Goal: Task Accomplishment & Management: Complete application form

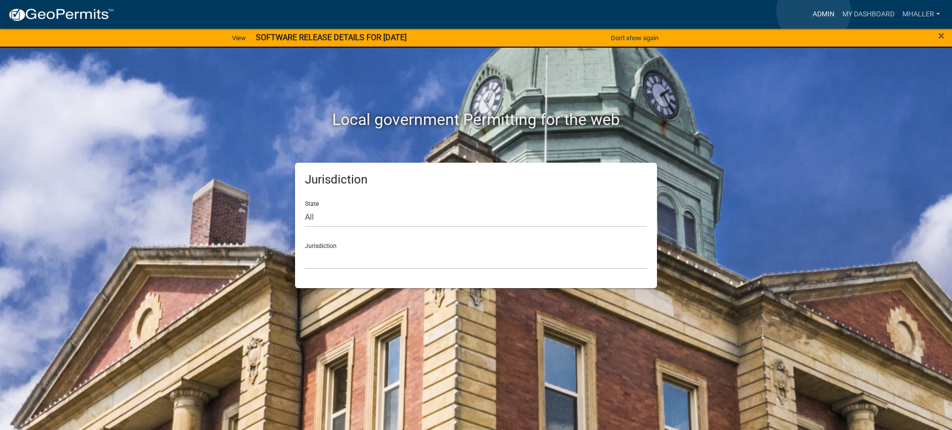
click at [815, 11] on link "Admin" at bounding box center [824, 14] width 30 height 19
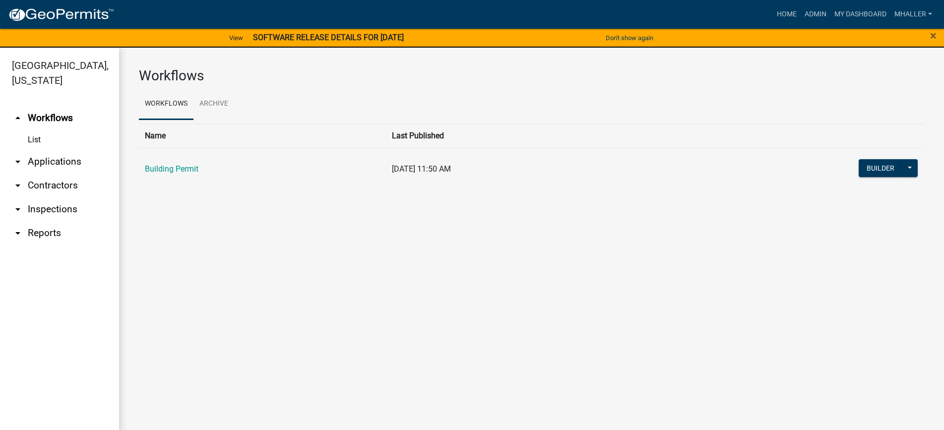
click at [40, 150] on link "arrow_drop_down Applications" at bounding box center [59, 162] width 119 height 24
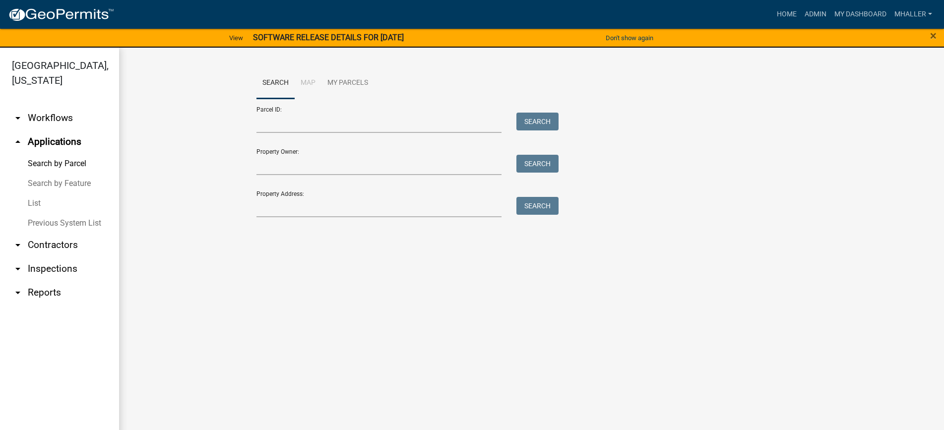
click at [33, 193] on link "List" at bounding box center [59, 203] width 119 height 20
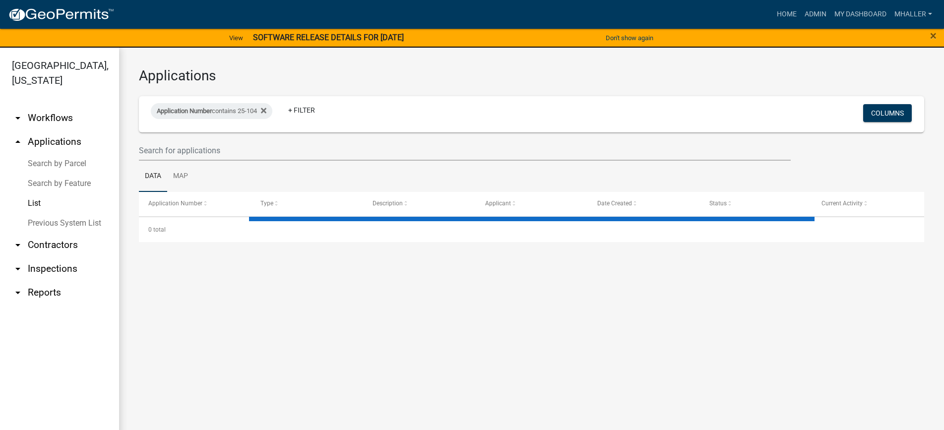
select select "1: 25"
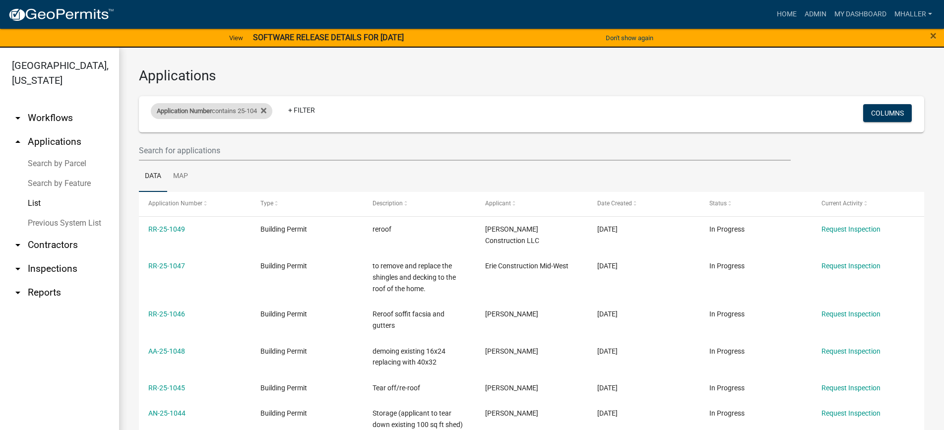
click at [234, 113] on div "Application Number contains 25-104" at bounding box center [211, 111] width 121 height 16
click at [228, 148] on input "25-104" at bounding box center [216, 148] width 91 height 20
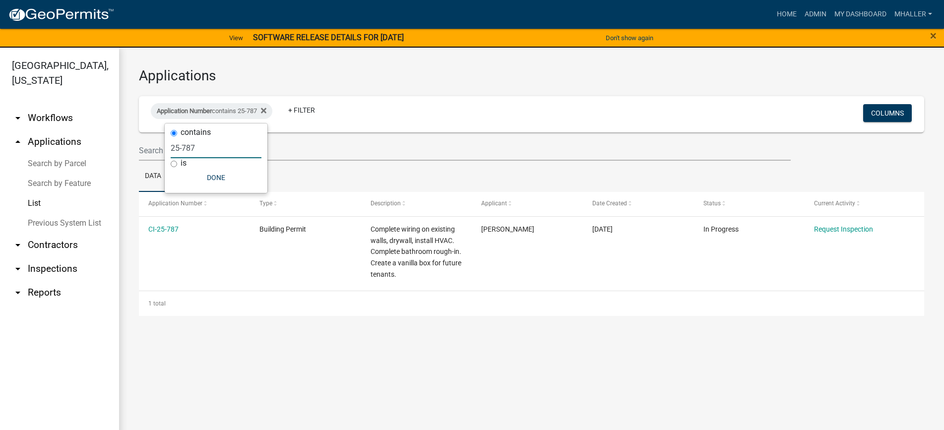
type input "25-787"
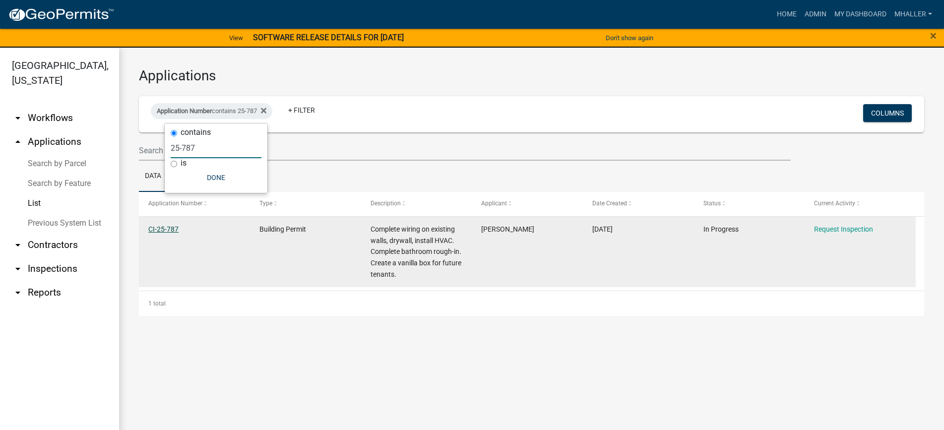
click at [170, 228] on link "CI-25-787" at bounding box center [163, 229] width 30 height 8
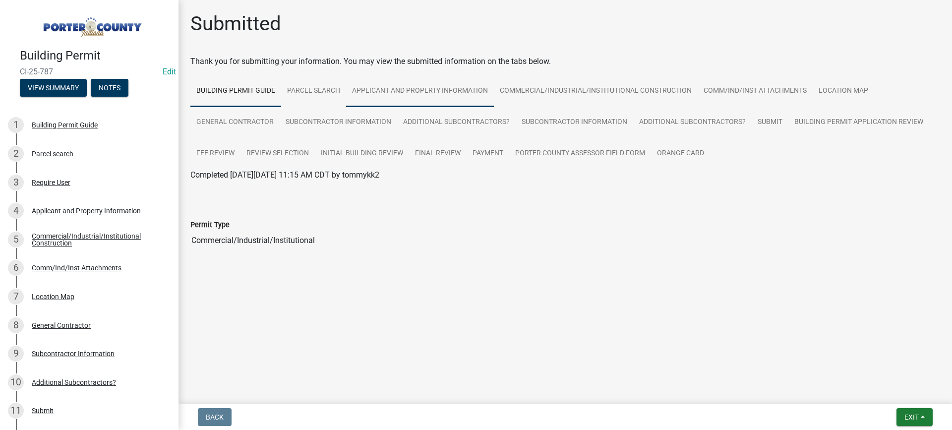
click at [418, 88] on link "Applicant and Property Information" at bounding box center [420, 91] width 148 height 32
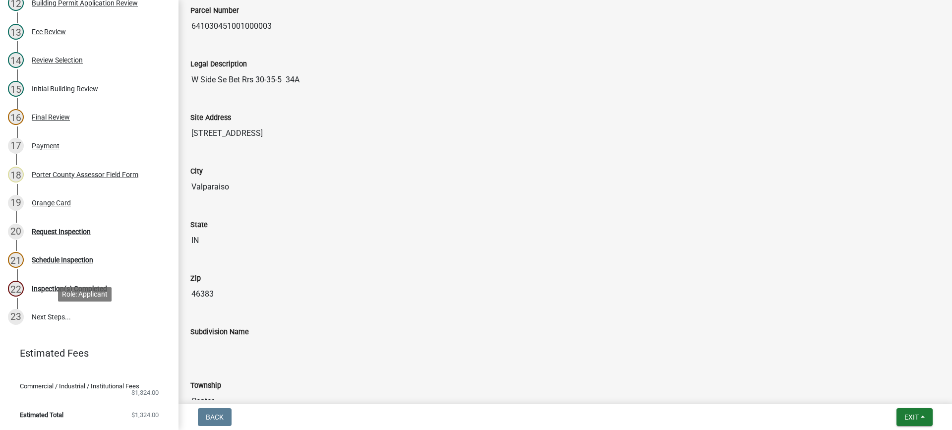
scroll to position [441, 0]
click at [51, 228] on div "Request Inspection" at bounding box center [61, 231] width 59 height 7
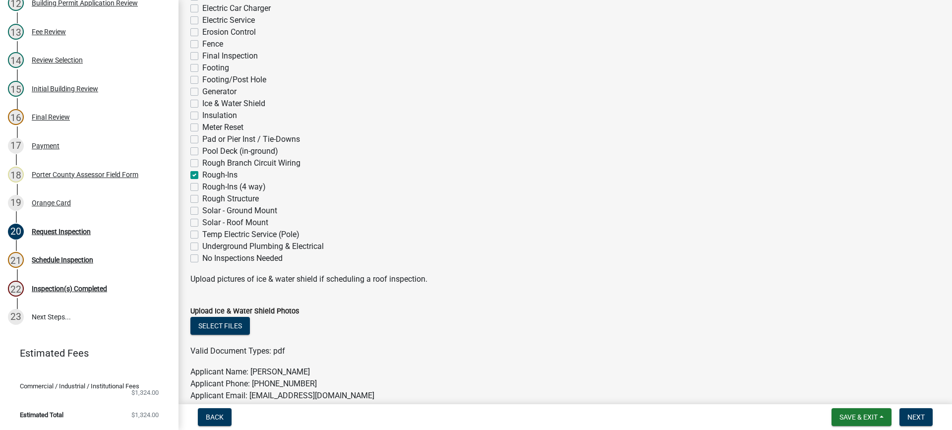
scroll to position [248, 0]
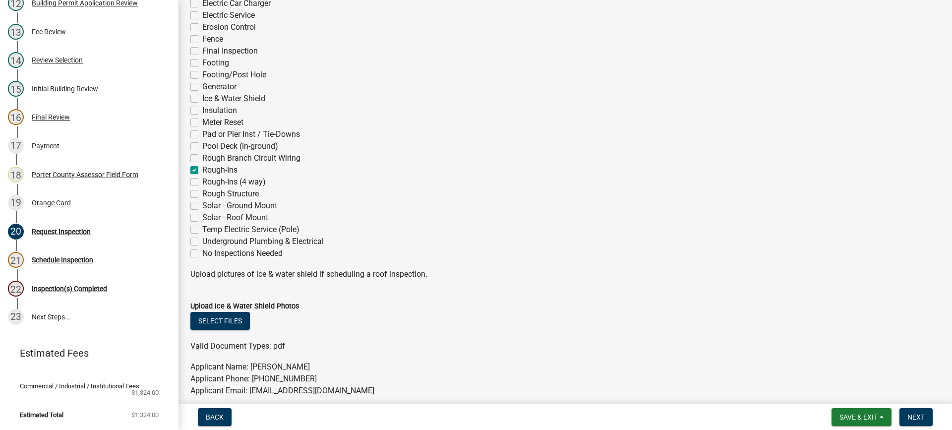
click at [202, 183] on label "Rough-Ins (4 way)" at bounding box center [233, 182] width 63 height 12
click at [202, 182] on input "Rough-Ins (4 way)" at bounding box center [205, 179] width 6 height 6
checkbox input "true"
checkbox input "false"
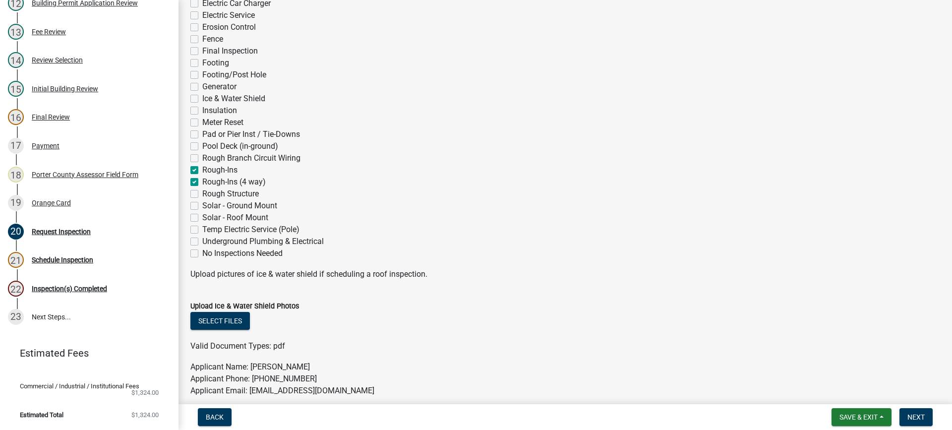
checkbox input "false"
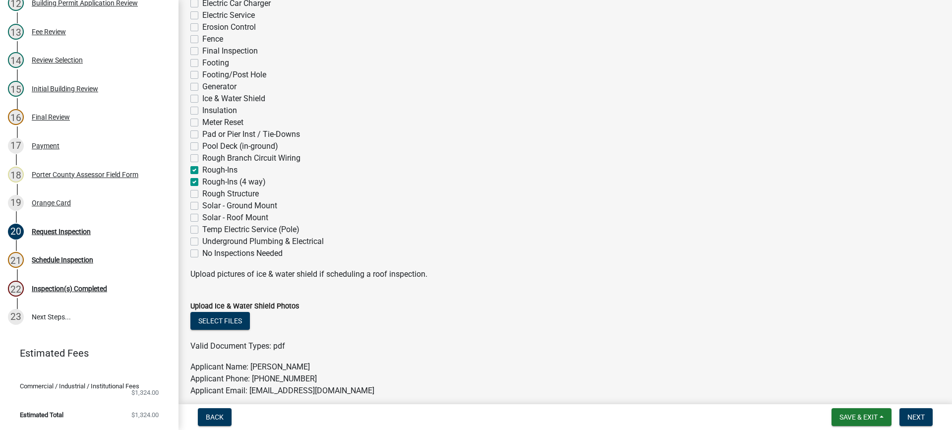
checkbox input "false"
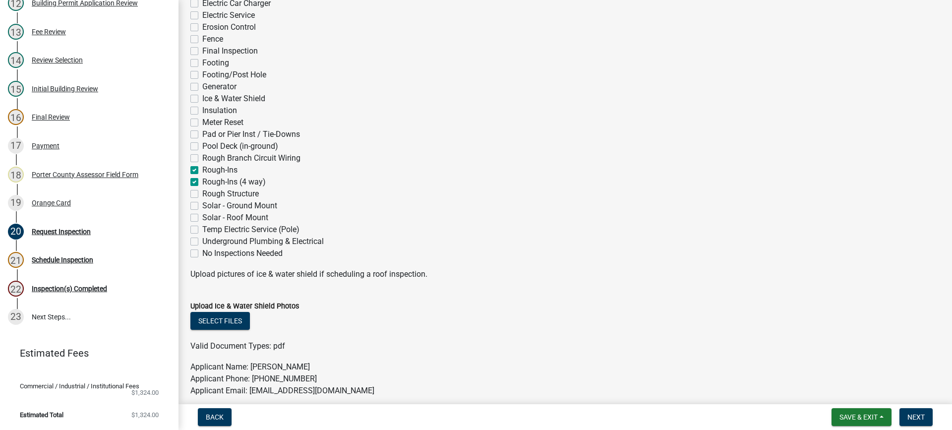
checkbox input "false"
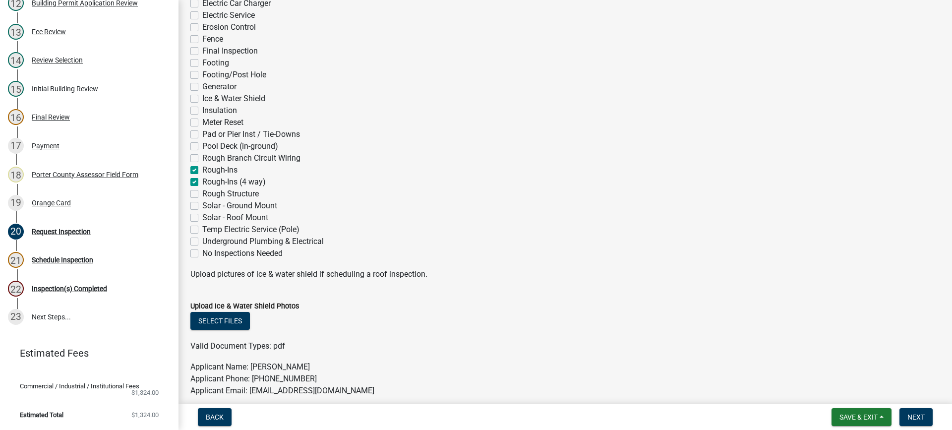
checkbox input "false"
checkbox input "true"
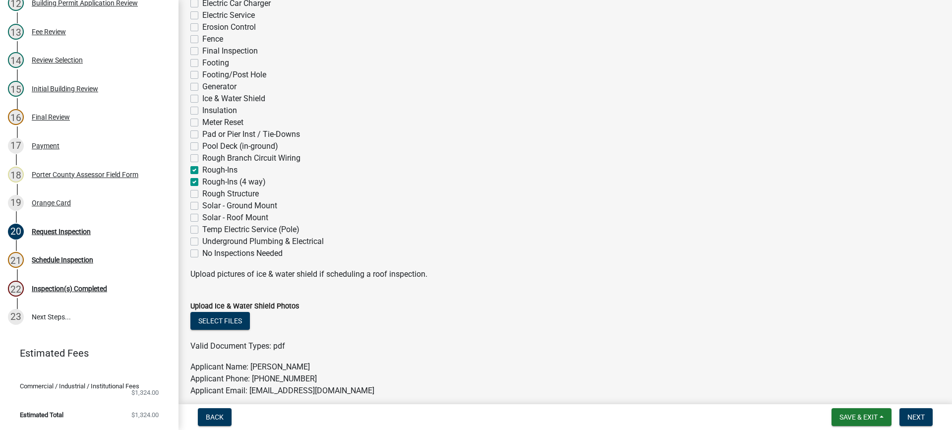
checkbox input "false"
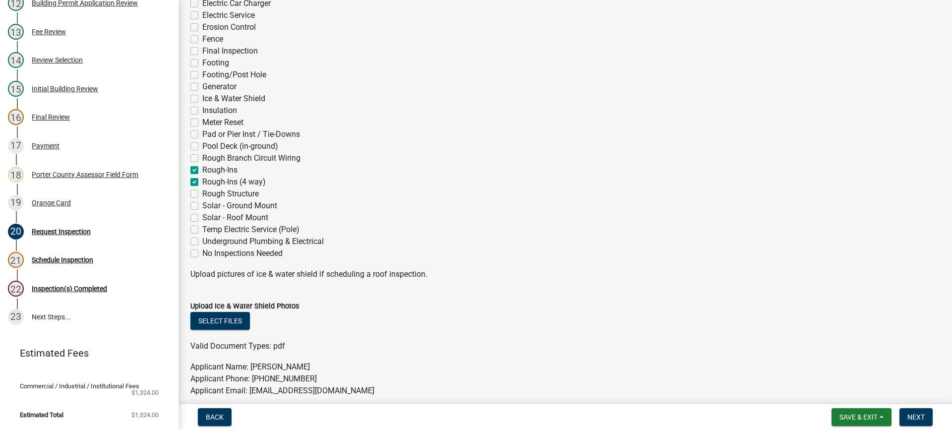
checkbox input "false"
drag, startPoint x: 191, startPoint y: 170, endPoint x: 275, endPoint y: 220, distance: 97.2
click at [202, 170] on label "Rough-Ins" at bounding box center [219, 170] width 35 height 12
click at [202, 170] on input "Rough-Ins" at bounding box center [205, 167] width 6 height 6
checkbox input "false"
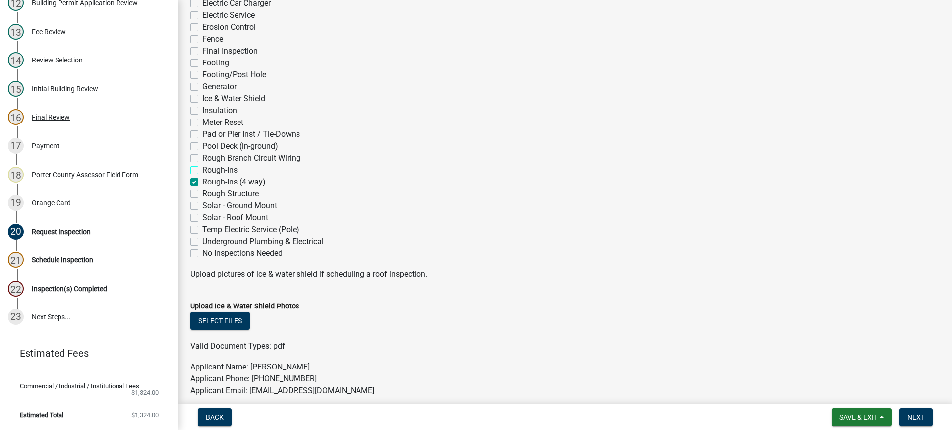
checkbox input "false"
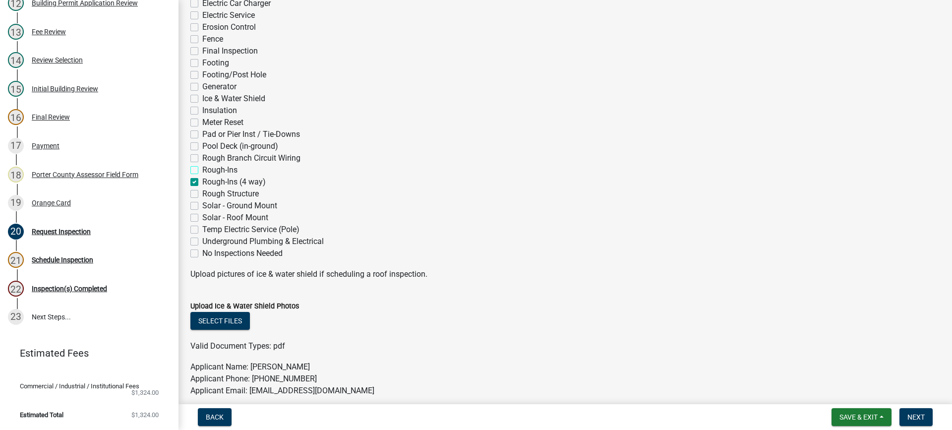
checkbox input "false"
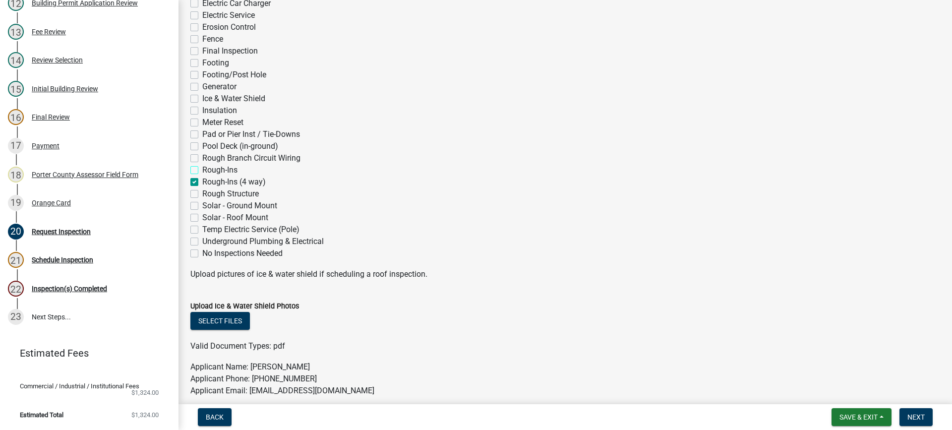
checkbox input "false"
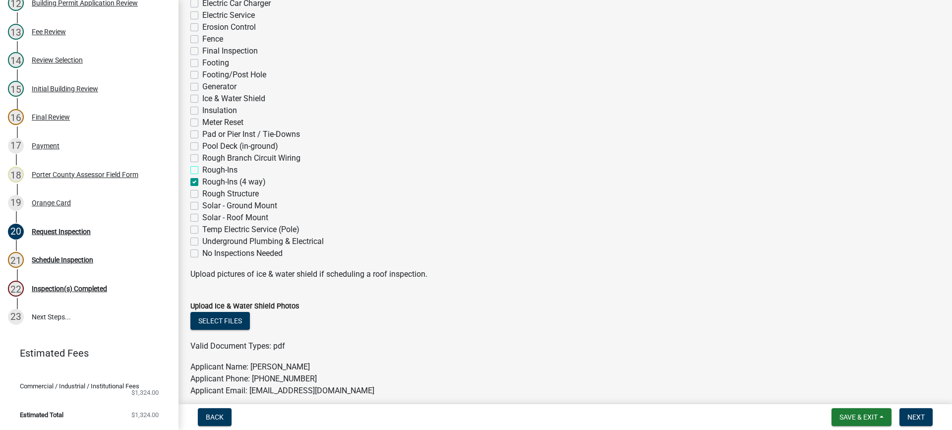
checkbox input "false"
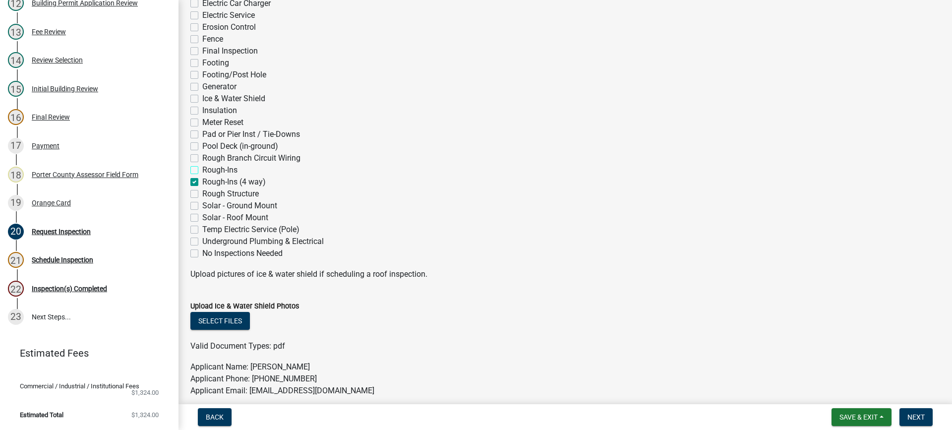
checkbox input "false"
checkbox input "true"
checkbox input "false"
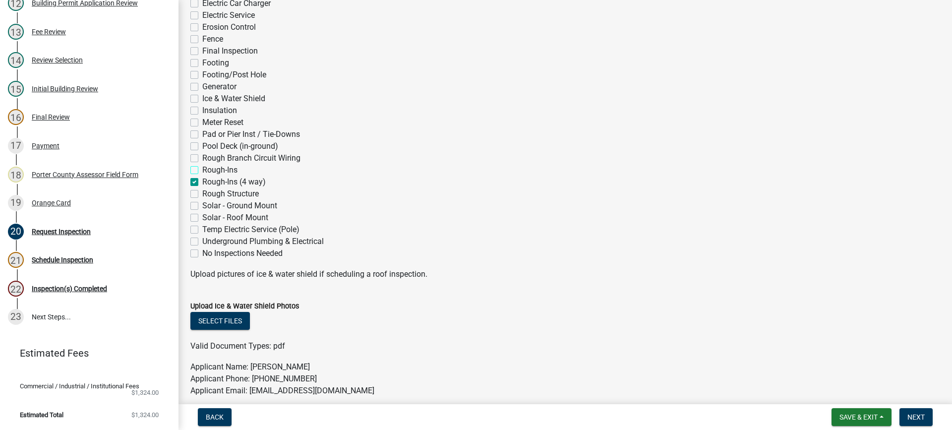
checkbox input "false"
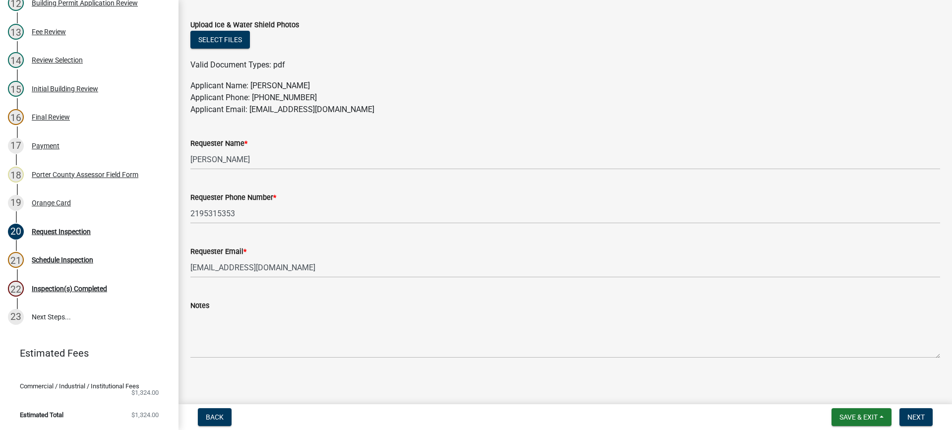
scroll to position [534, 0]
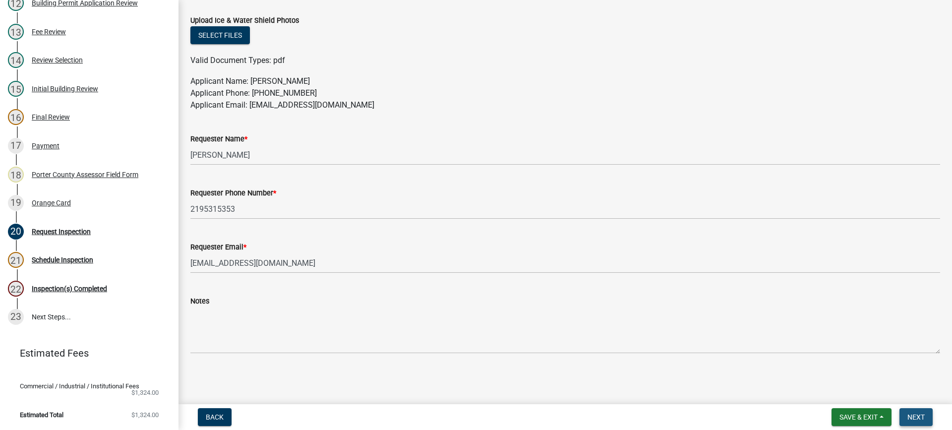
click at [908, 417] on span "Next" at bounding box center [915, 417] width 17 height 8
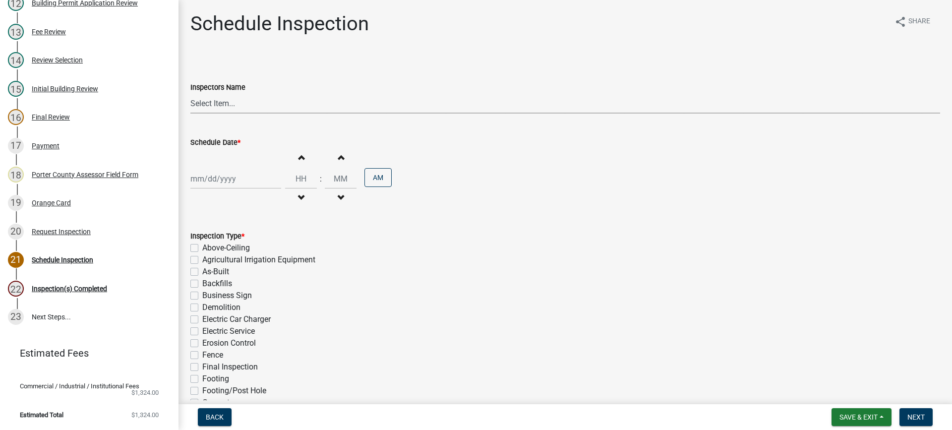
click at [213, 101] on select "Select Item... mhaller ([PERSON_NAME])" at bounding box center [565, 103] width 750 height 20
select select "ca350da2-795e-4cf8-941d-46ff53e354ae"
click at [190, 93] on select "Select Item... mhaller ([PERSON_NAME])" at bounding box center [565, 103] width 750 height 20
select select "9"
select select "2025"
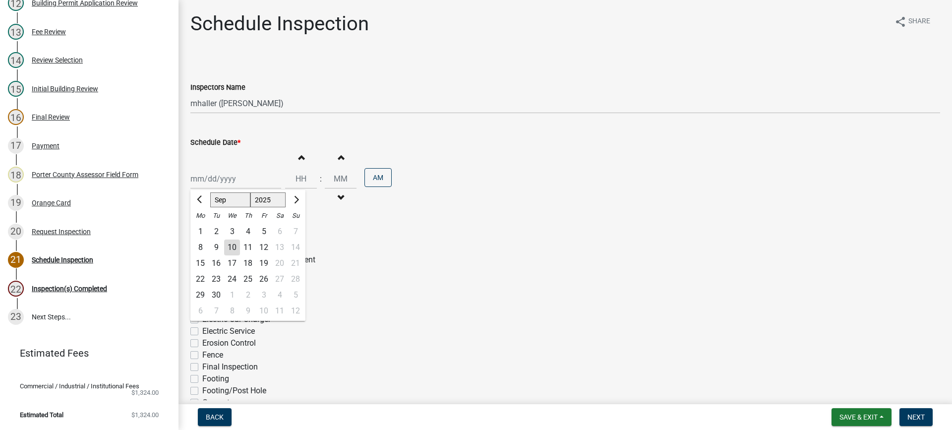
click at [230, 176] on div "[PERSON_NAME] Feb Mar Apr [PERSON_NAME][DATE] Oct Nov [DATE] 1526 1527 1528 152…" at bounding box center [235, 179] width 91 height 20
click at [231, 244] on div "10" at bounding box center [232, 248] width 16 height 16
type input "[DATE]"
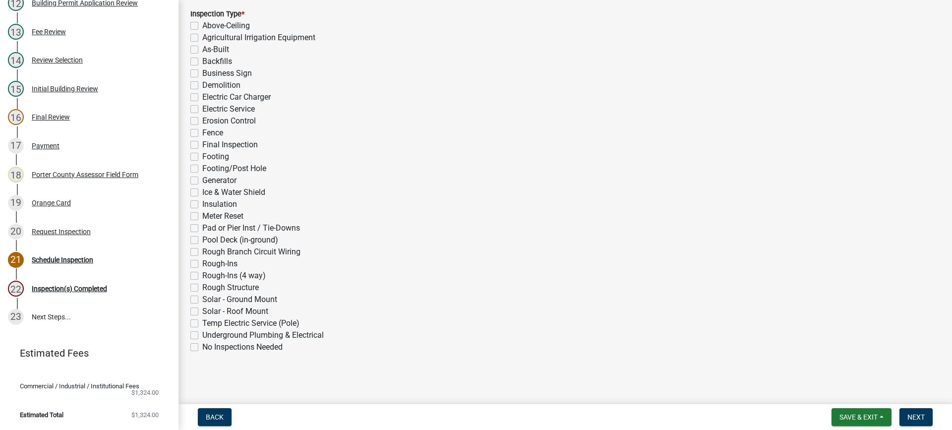
scroll to position [223, 0]
click at [202, 275] on label "Rough-Ins (4 way)" at bounding box center [233, 275] width 63 height 12
click at [202, 275] on input "Rough-Ins (4 way)" at bounding box center [205, 272] width 6 height 6
checkbox input "true"
checkbox input "false"
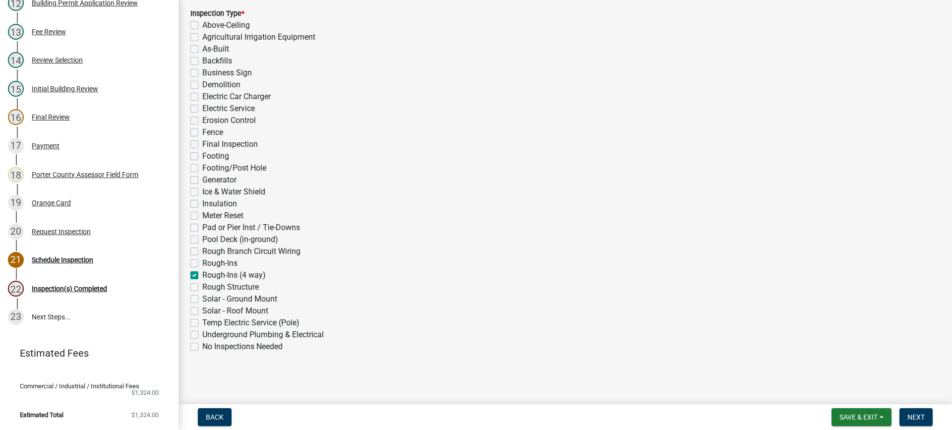
checkbox input "false"
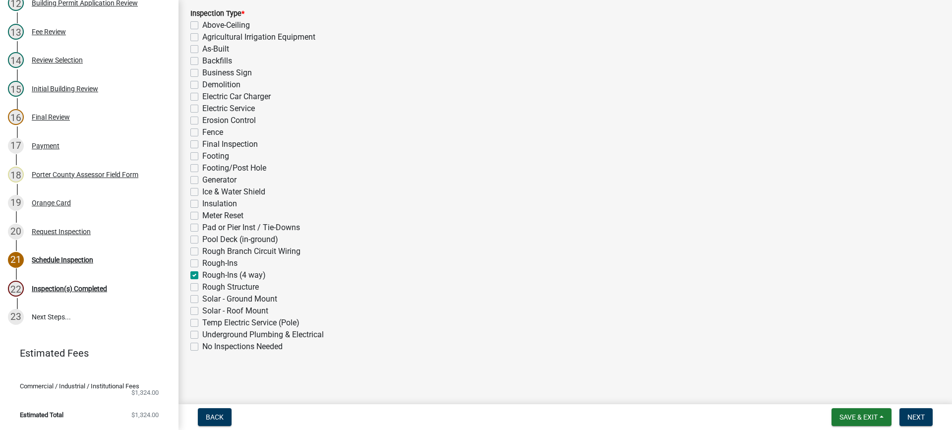
checkbox input "false"
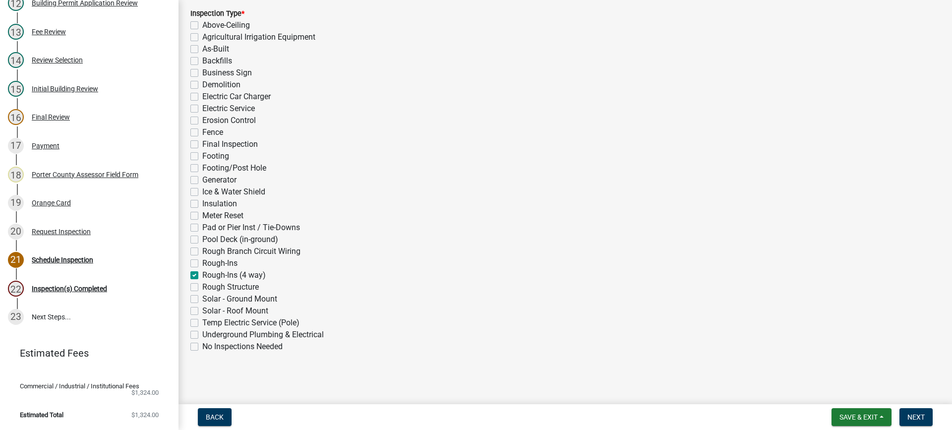
checkbox input "false"
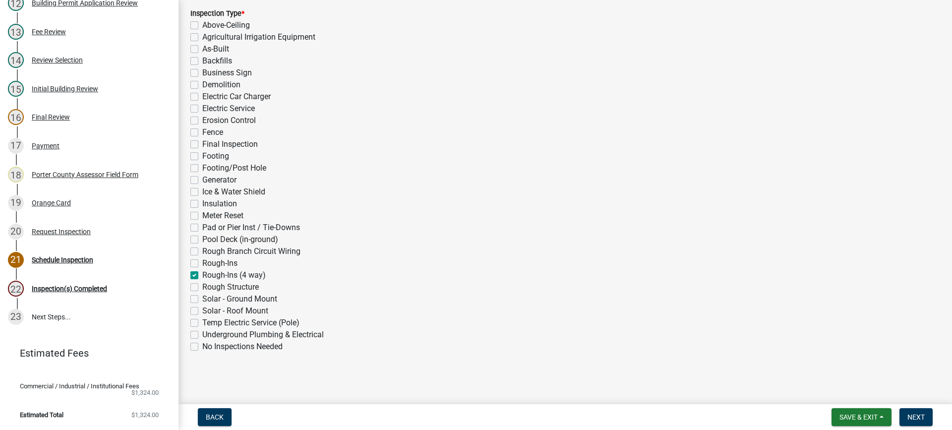
checkbox input "false"
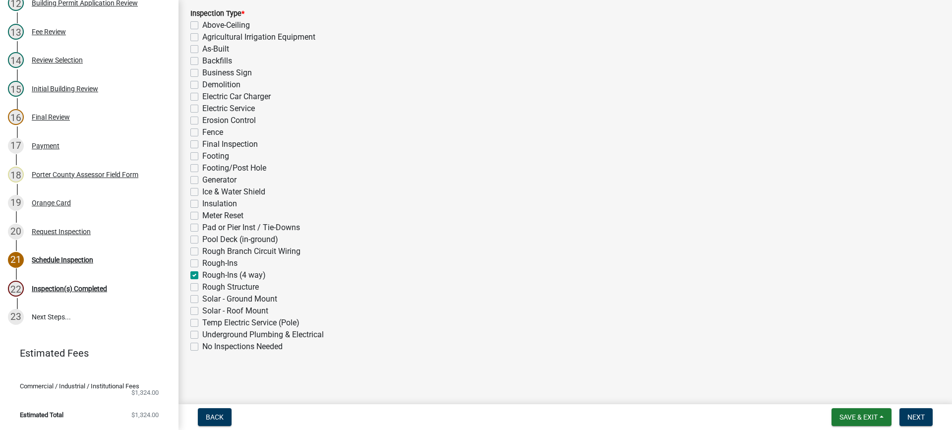
checkbox input "true"
checkbox input "false"
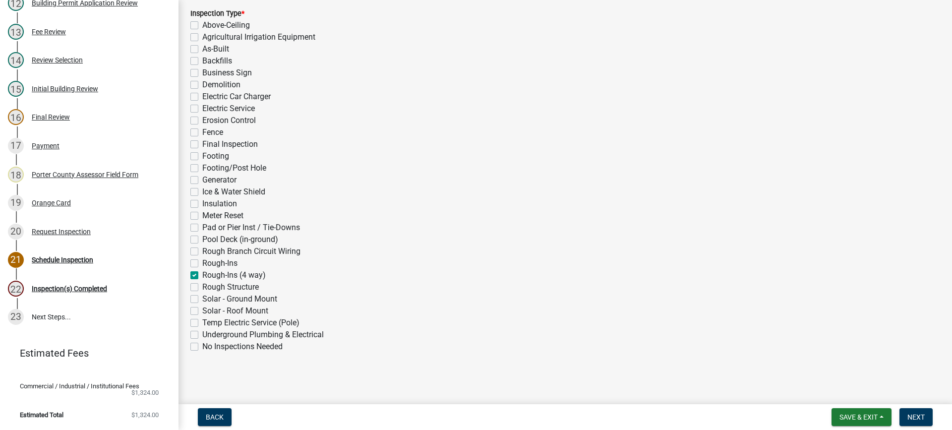
checkbox input "false"
click at [910, 416] on span "Next" at bounding box center [915, 417] width 17 height 8
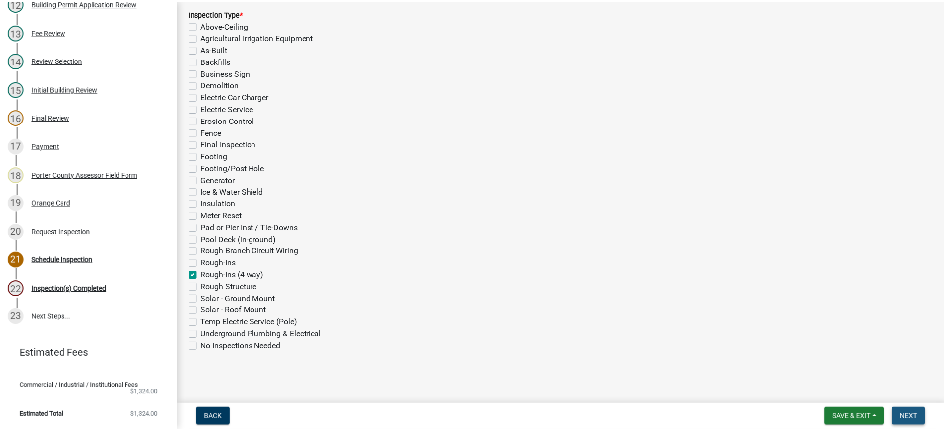
scroll to position [0, 0]
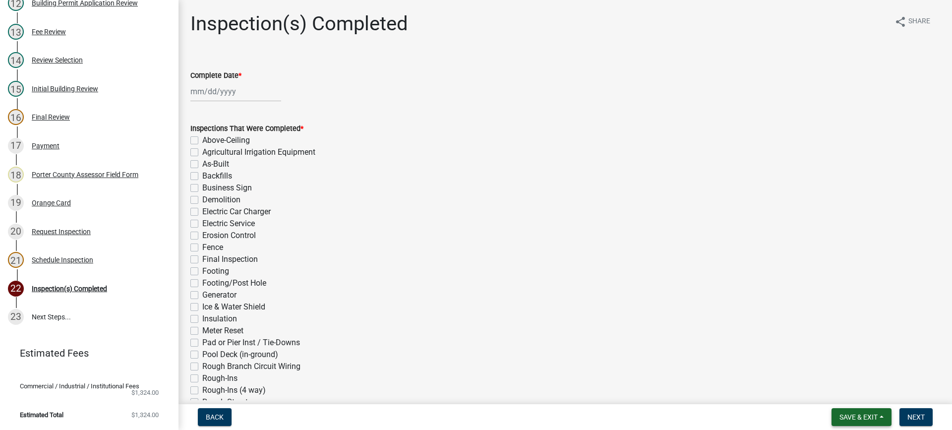
click at [857, 413] on span "Save & Exit" at bounding box center [859, 417] width 38 height 8
click at [849, 393] on button "Save & Exit" at bounding box center [851, 391] width 79 height 24
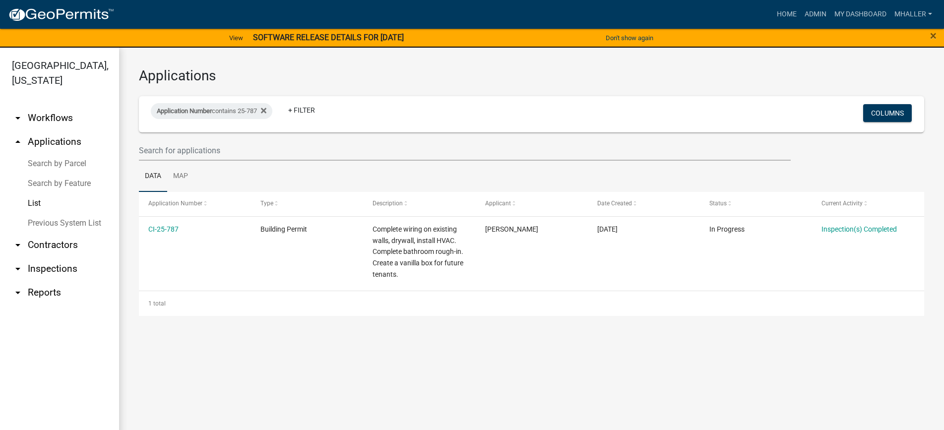
click at [57, 257] on link "arrow_drop_down Inspections" at bounding box center [59, 269] width 119 height 24
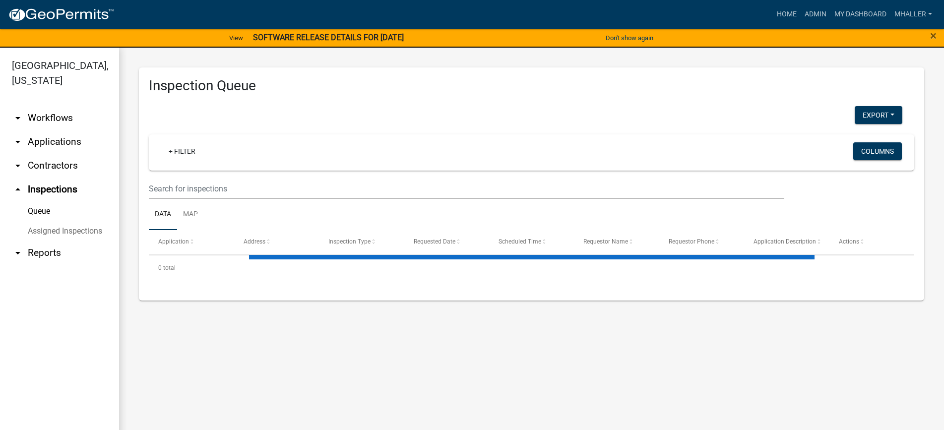
select select "1: 25"
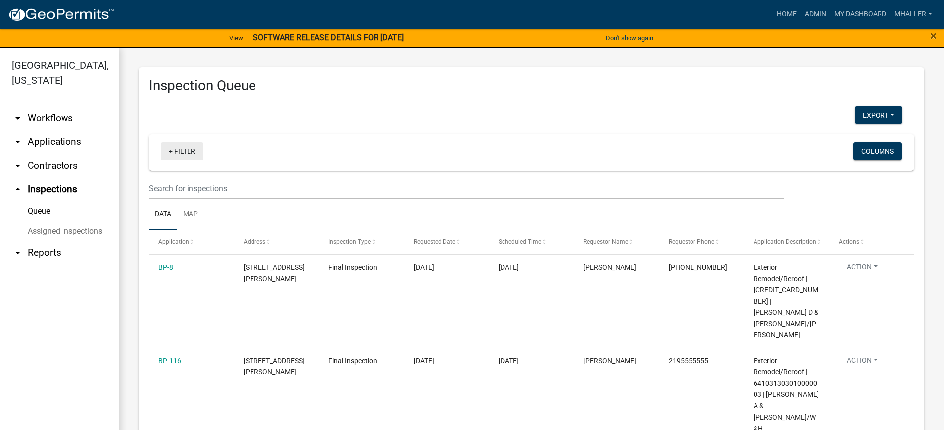
click at [189, 152] on link "+ Filter" at bounding box center [182, 151] width 43 height 18
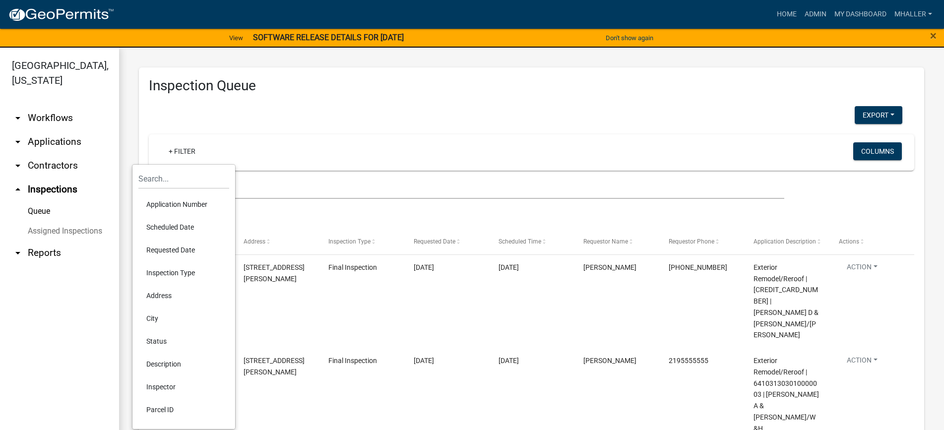
click at [156, 342] on li "Status" at bounding box center [183, 341] width 91 height 23
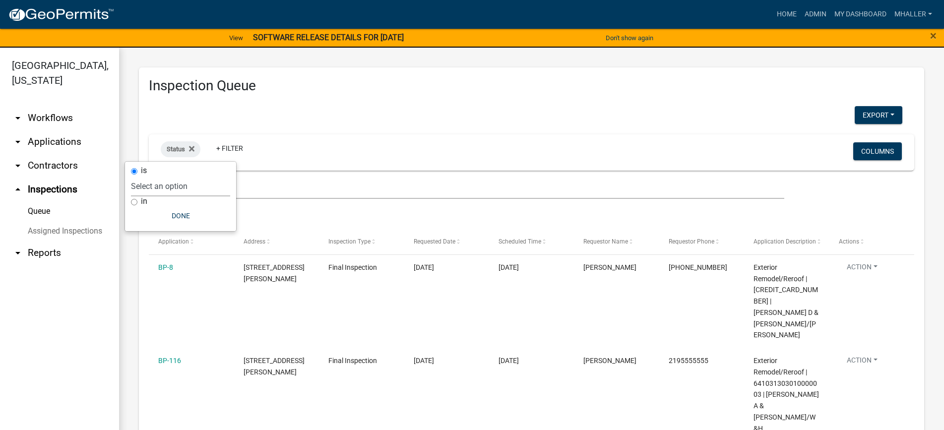
click at [173, 186] on select "Select an option Pending Schedule Pending Inspection Approved Denied Deleted Vo…" at bounding box center [180, 186] width 99 height 20
select select "1"
click at [163, 176] on select "Select an option Pending Schedule Pending Inspection Approved Denied Deleted Vo…" at bounding box center [180, 186] width 99 height 20
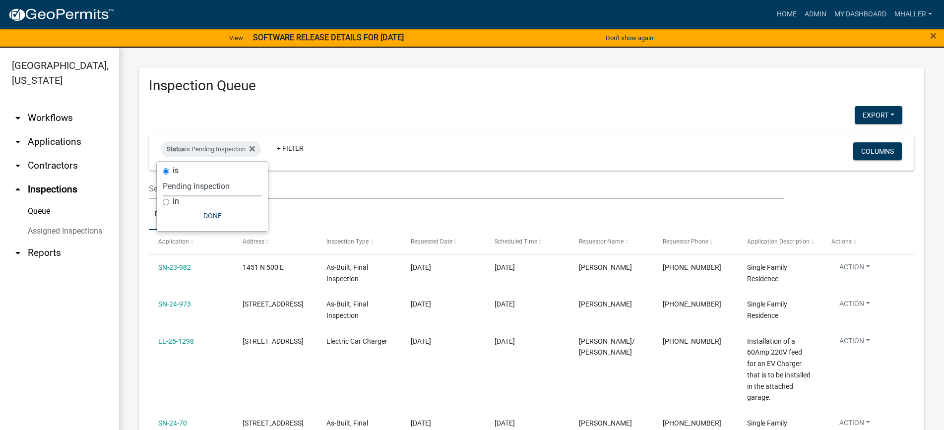
click at [353, 240] on span "Inspection Type" at bounding box center [347, 241] width 42 height 7
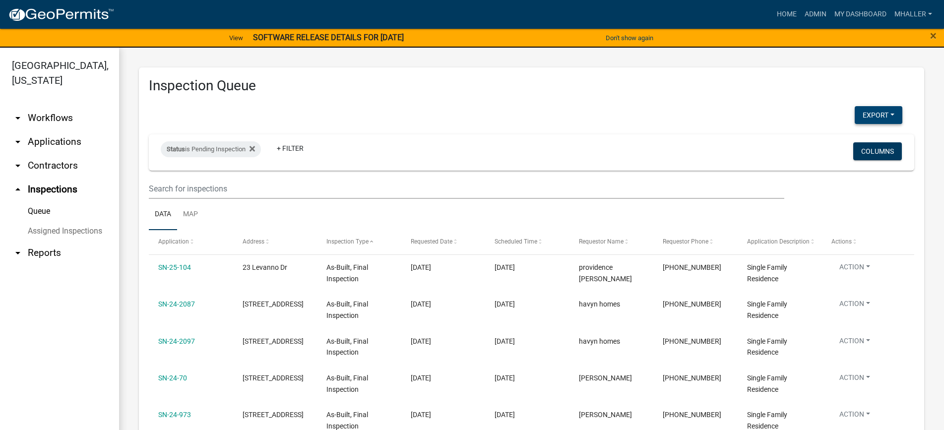
click at [864, 116] on button "Export" at bounding box center [878, 115] width 48 height 18
click at [843, 140] on button "Excel Format (.xlsx)" at bounding box center [855, 141] width 93 height 24
